Goal: Check status: Check status

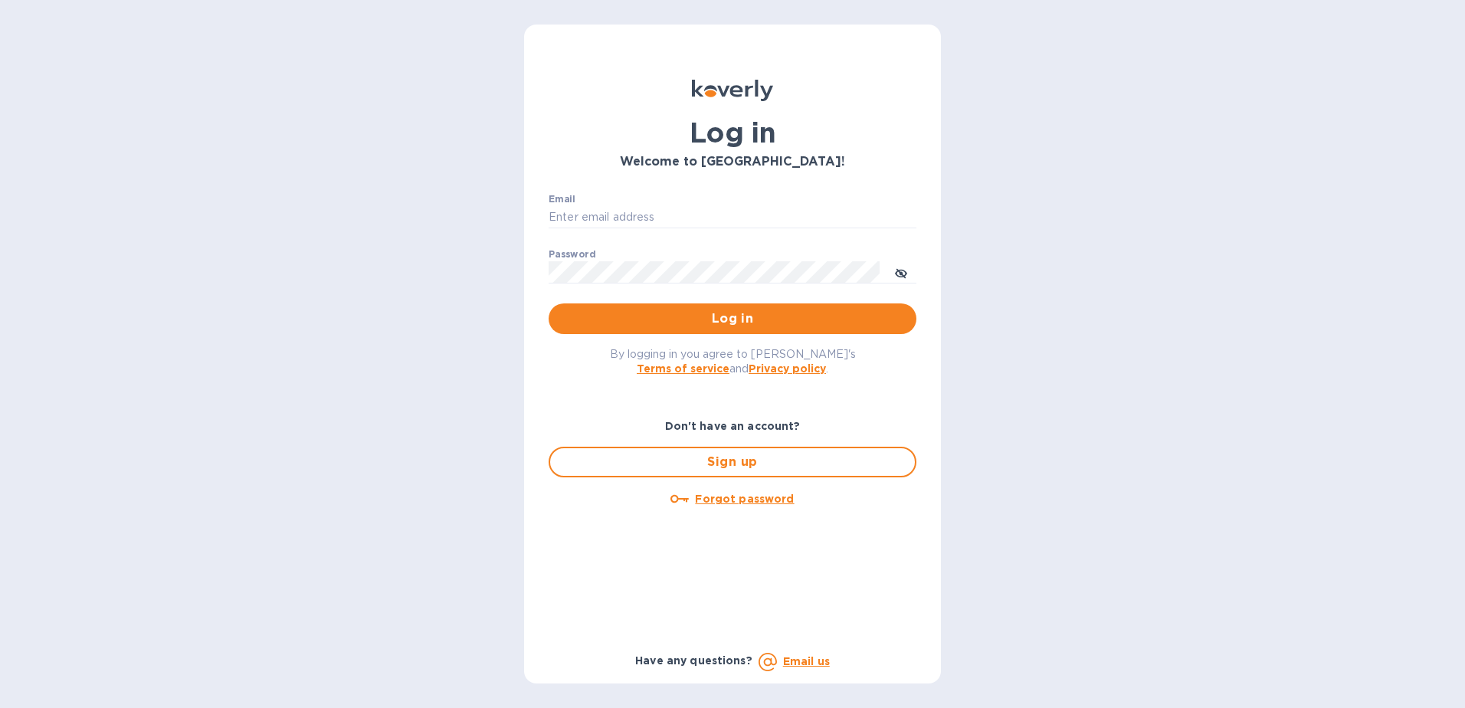
type input "[EMAIL_ADDRESS][DOMAIN_NAME]"
click at [733, 303] on div "Email diegobarco@citymoonlight.com ​ Password ​ Log in" at bounding box center [733, 264] width 368 height 141
click at [687, 333] on button "Log in" at bounding box center [733, 318] width 368 height 31
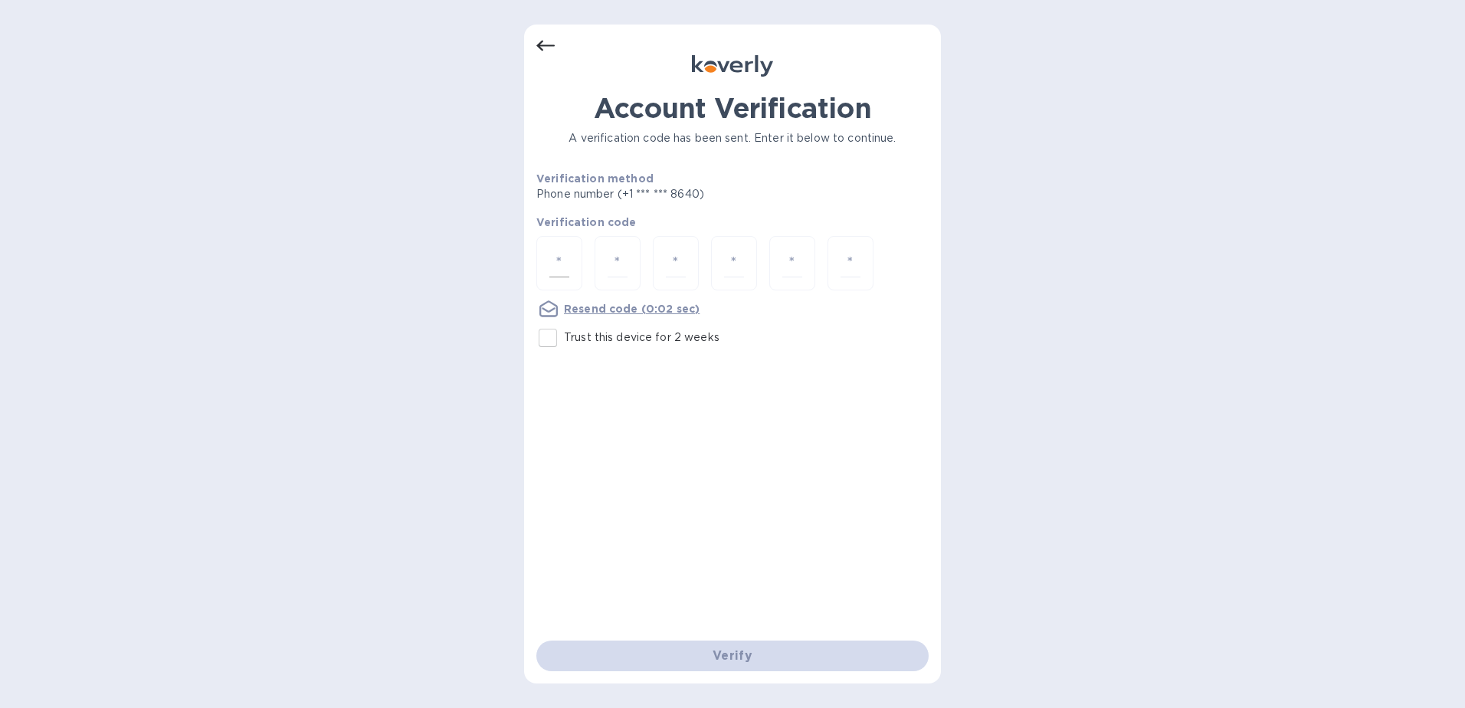
click at [563, 254] on input "number" at bounding box center [559, 263] width 20 height 28
type input "6"
type input "1"
type input "5"
type input "6"
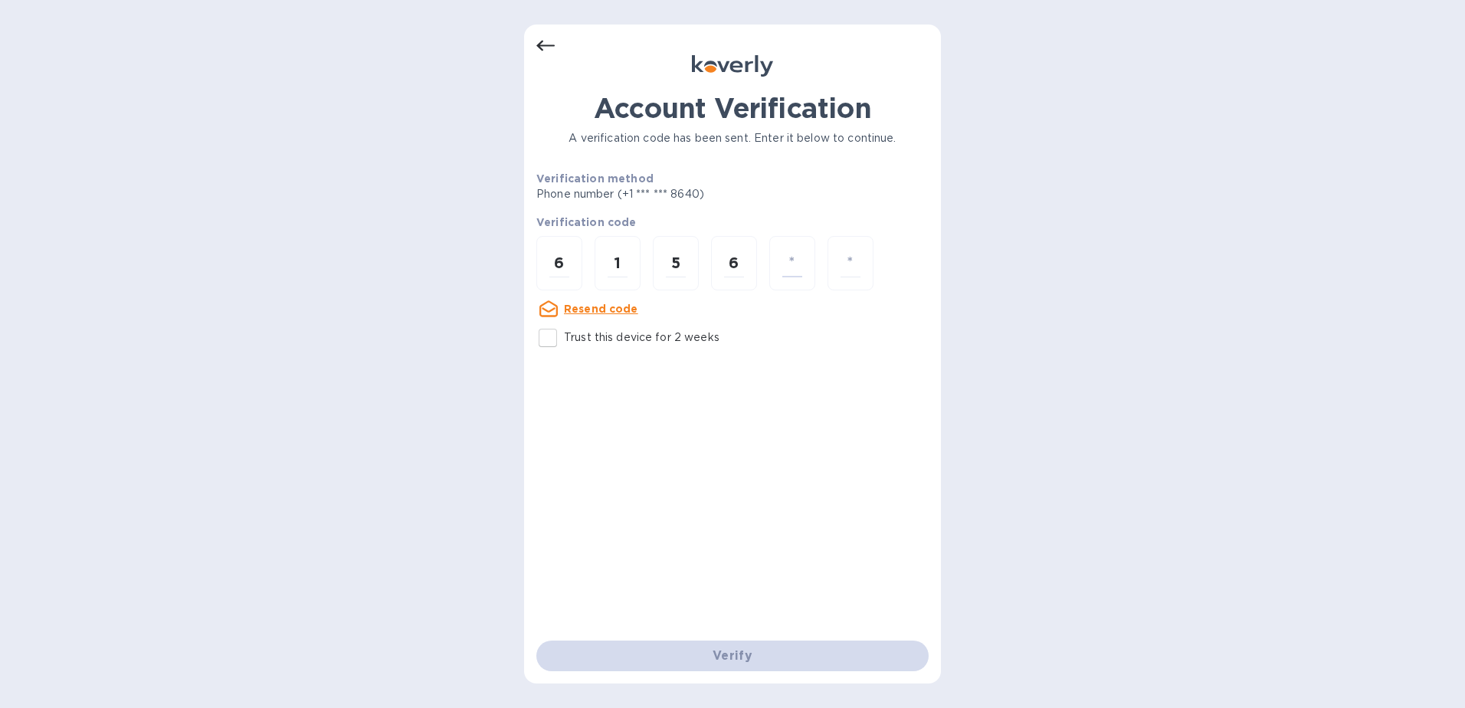
type input "0"
type input "3"
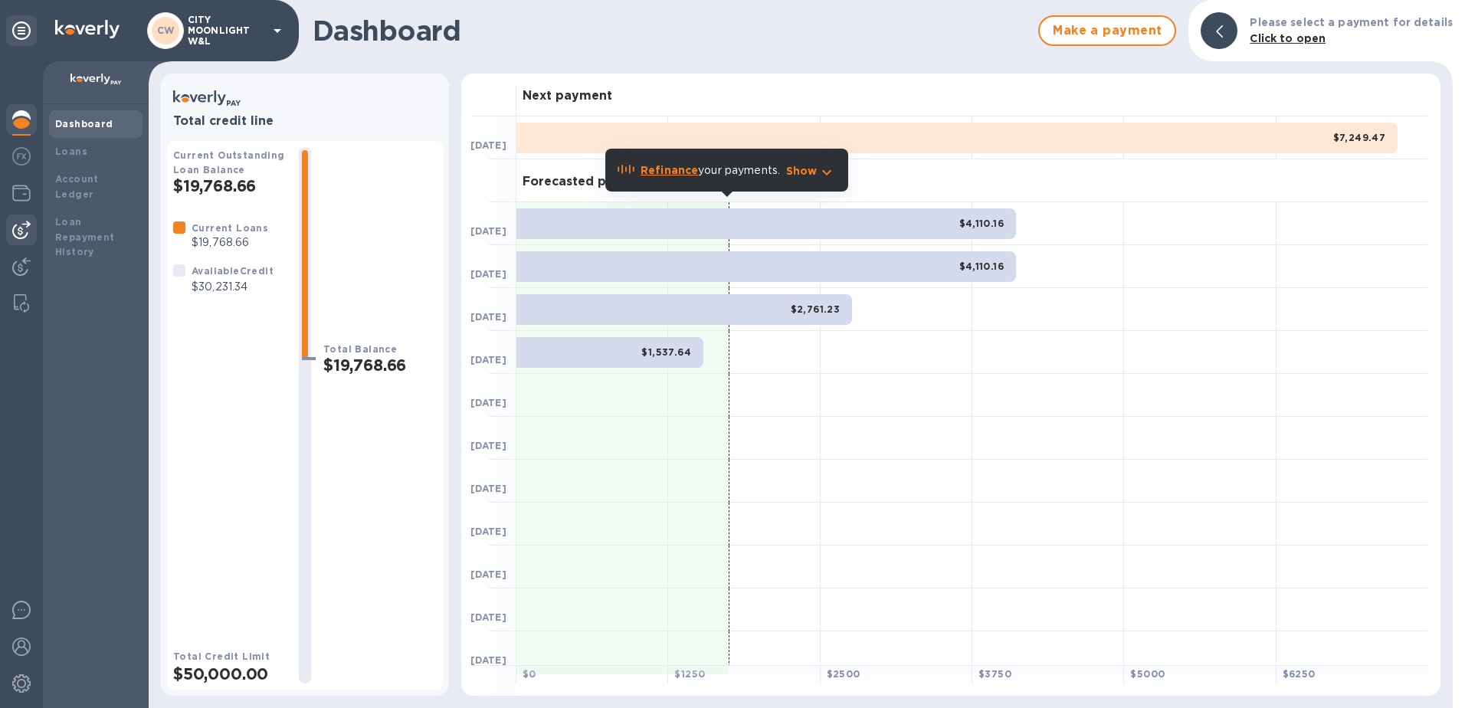
click at [23, 231] on img at bounding box center [21, 230] width 18 height 18
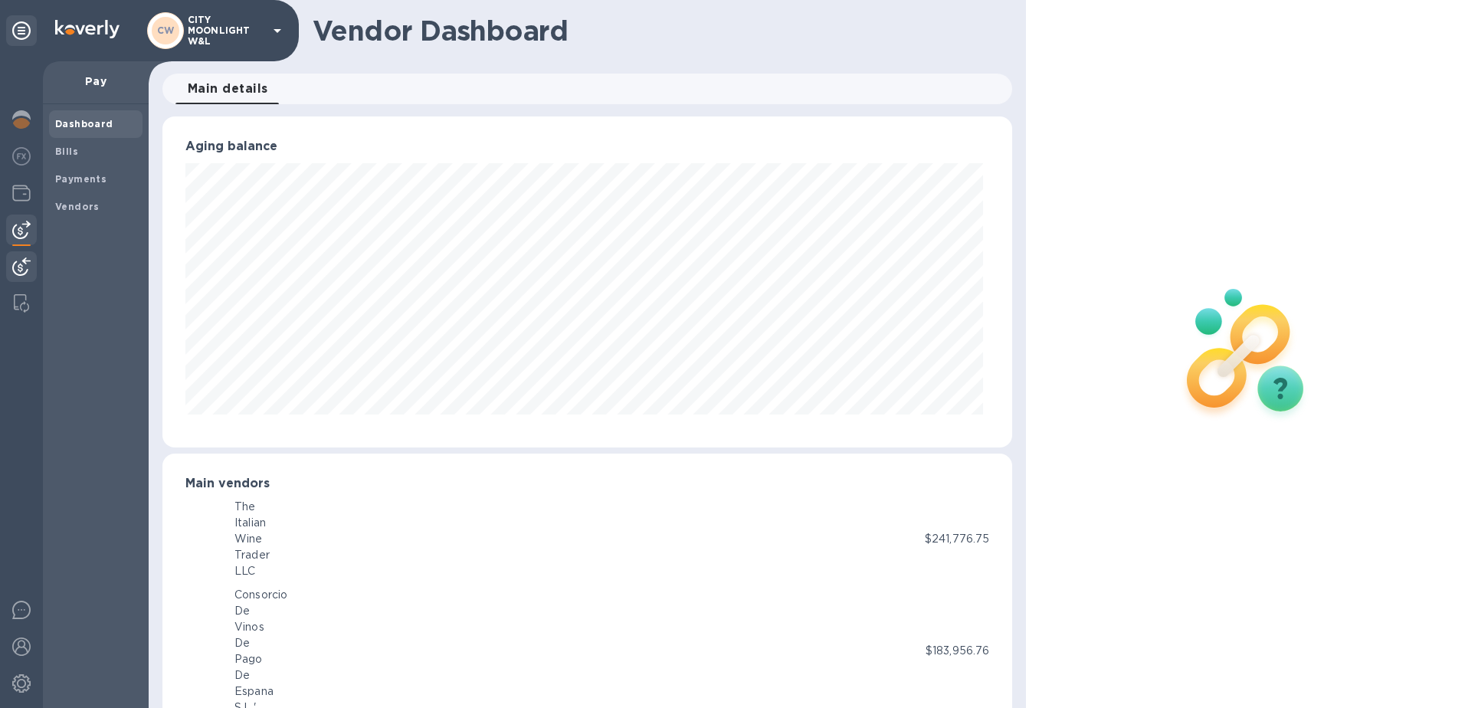
scroll to position [765992, 765479]
click at [92, 152] on span "Bills" at bounding box center [95, 151] width 81 height 15
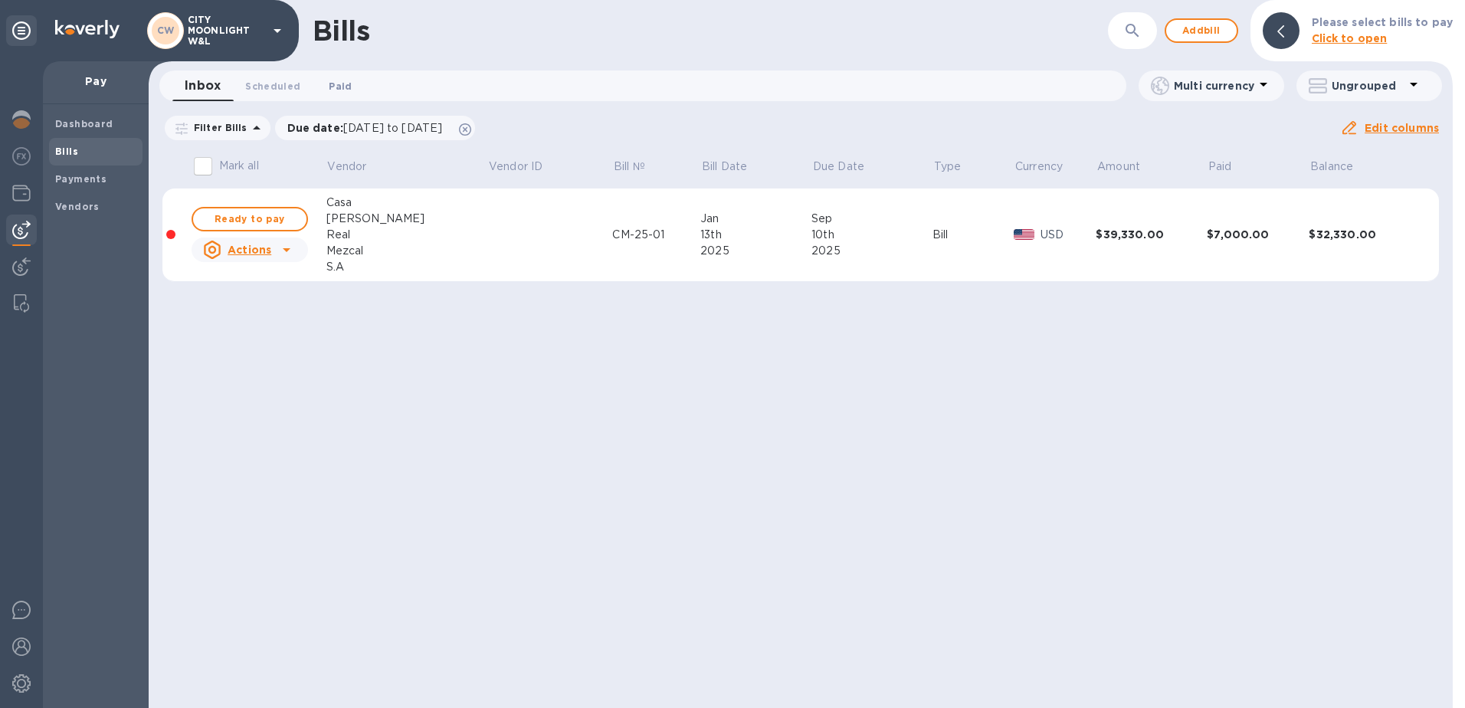
click at [338, 82] on span "Paid 0" at bounding box center [340, 86] width 23 height 16
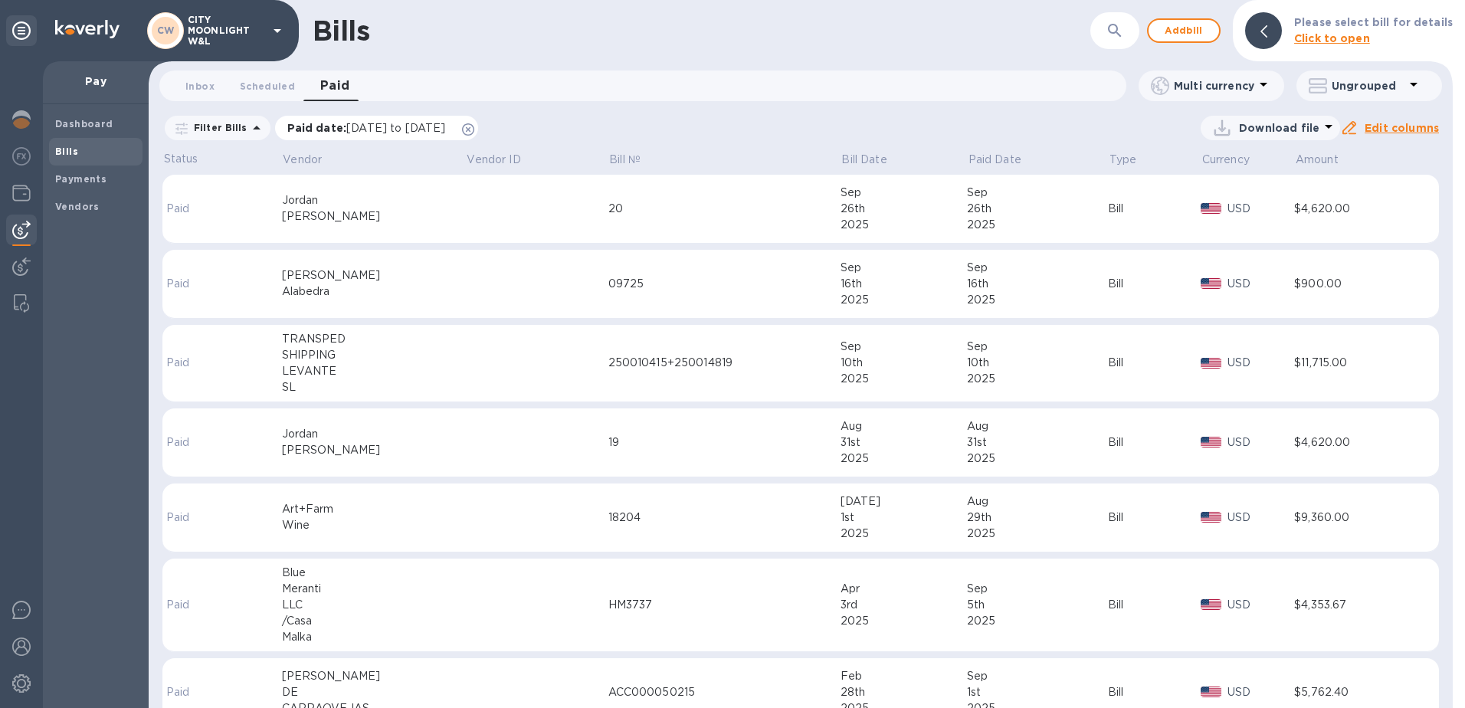
click at [474, 131] on icon at bounding box center [468, 129] width 12 height 12
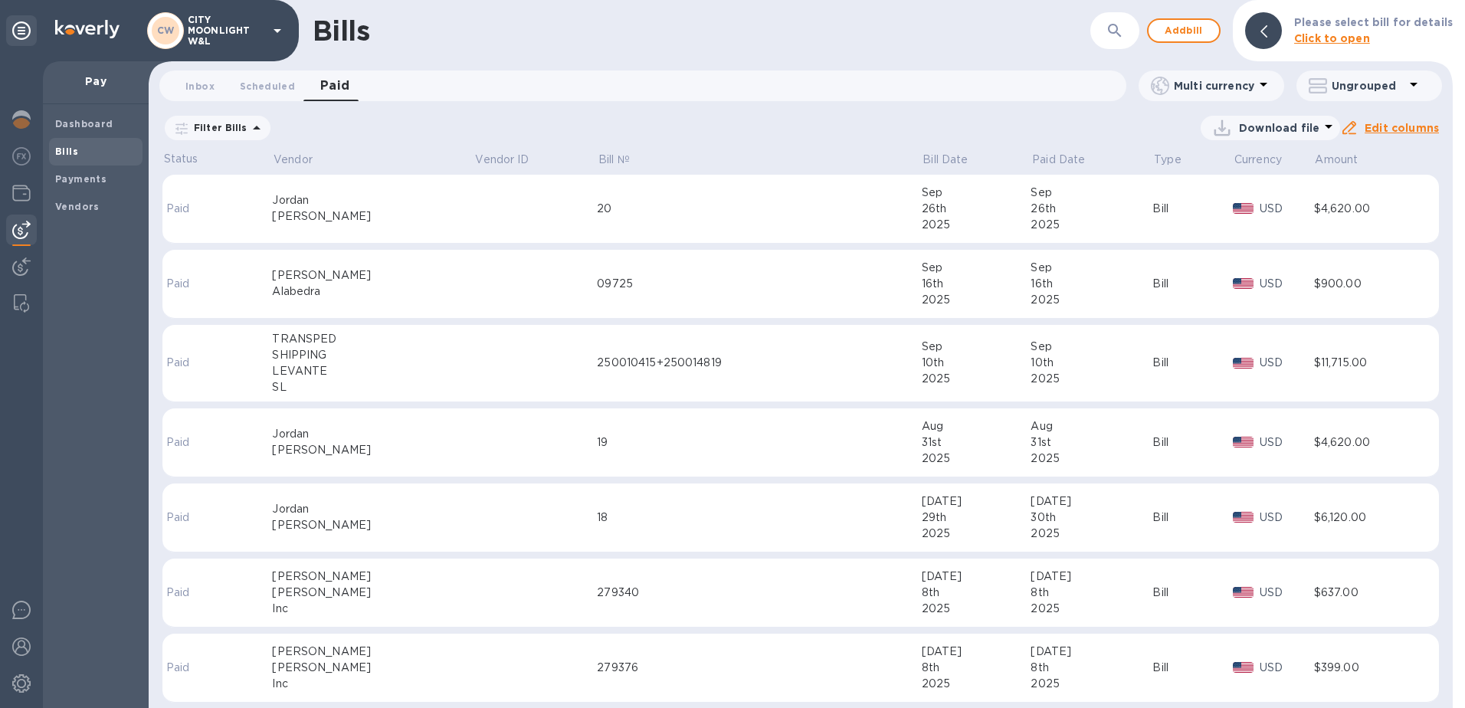
click at [1117, 38] on icon "button" at bounding box center [1115, 30] width 18 height 18
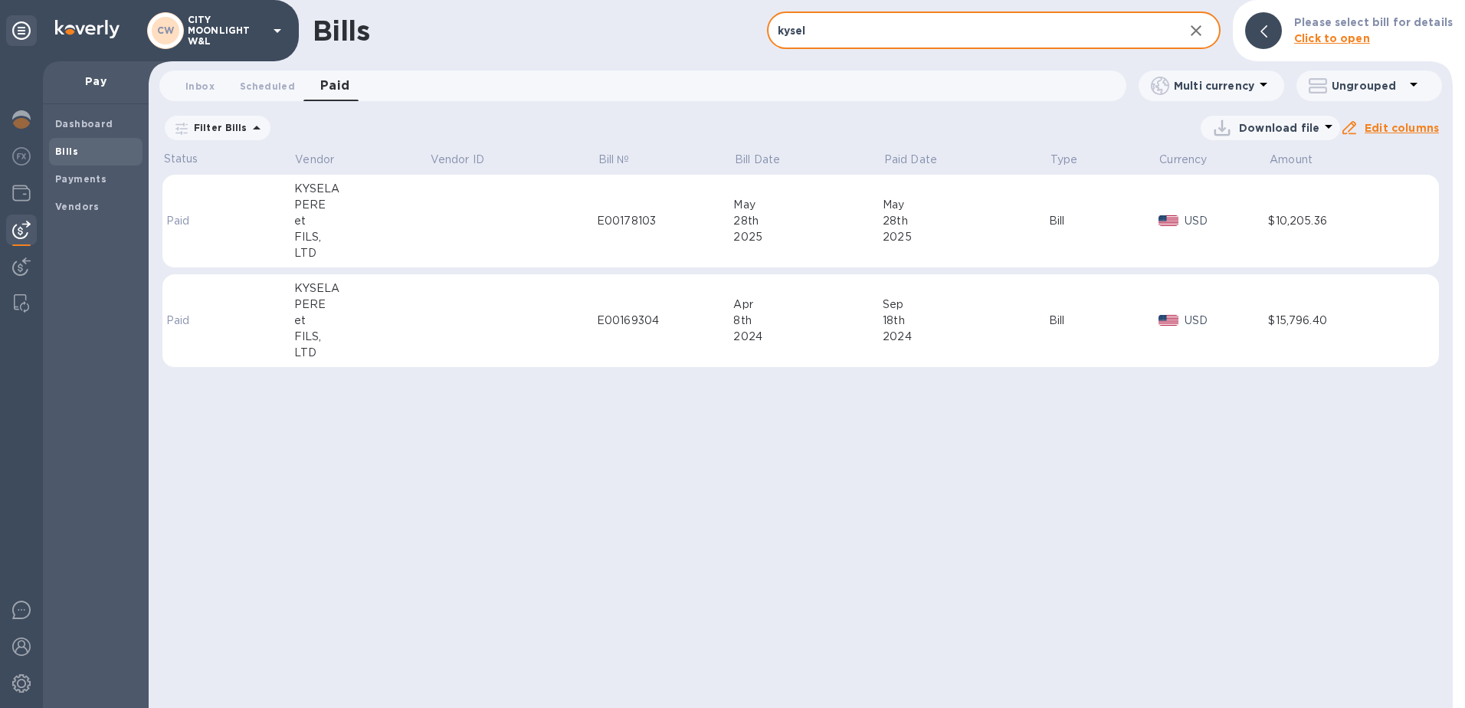
type input "kysel"
click at [688, 219] on div "E00178103" at bounding box center [665, 221] width 137 height 16
